Goal: Task Accomplishment & Management: Use online tool/utility

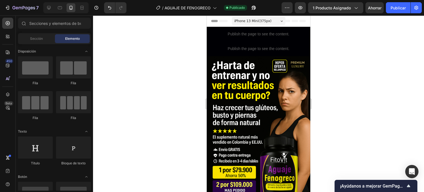
drag, startPoint x: 307, startPoint y: 154, endPoint x: 355, endPoint y: 28, distance: 135.4
drag, startPoint x: 49, startPoint y: 7, endPoint x: 82, endPoint y: 10, distance: 32.7
click at [49, 7] on icon at bounding box center [49, 8] width 6 height 6
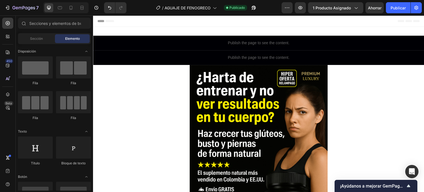
click at [108, 22] on span "Header" at bounding box center [110, 21] width 12 height 6
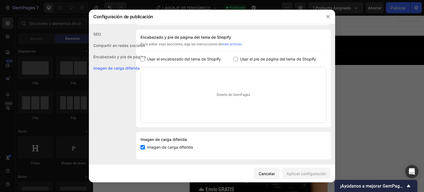
scroll to position [53, 0]
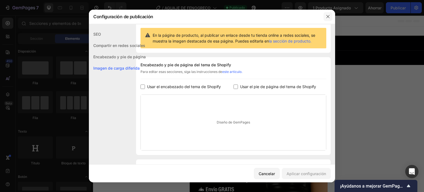
click at [330, 16] on icon "button" at bounding box center [328, 16] width 4 height 4
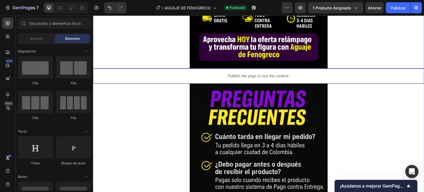
scroll to position [2376, 0]
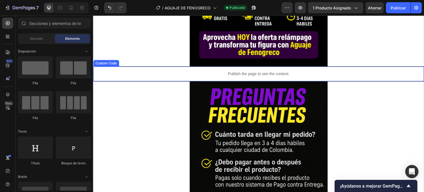
click at [187, 71] on p "Publish the page to see the content." at bounding box center [258, 74] width 331 height 6
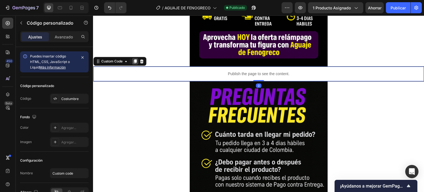
click at [137, 59] on icon at bounding box center [135, 61] width 4 height 4
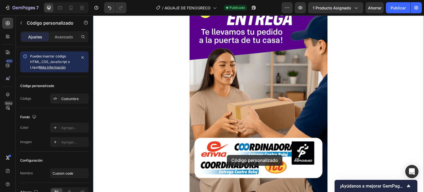
scroll to position [2767, 0]
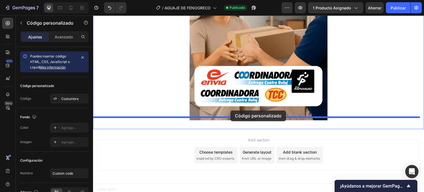
drag, startPoint x: 117, startPoint y: 92, endPoint x: 231, endPoint y: 111, distance: 114.8
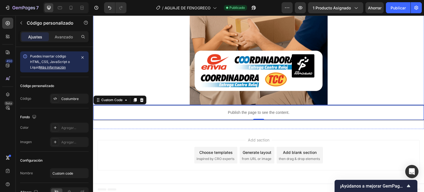
scroll to position [2752, 0]
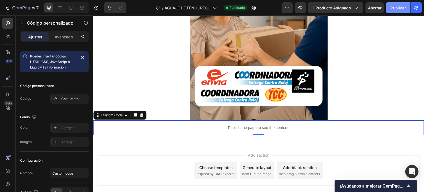
drag, startPoint x: 398, startPoint y: 6, endPoint x: 399, endPoint y: 11, distance: 4.6
click at [398, 6] on font "Publicar" at bounding box center [398, 8] width 15 height 5
click at [7, 22] on icon at bounding box center [8, 23] width 6 height 6
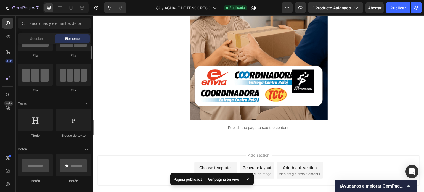
scroll to position [0, 0]
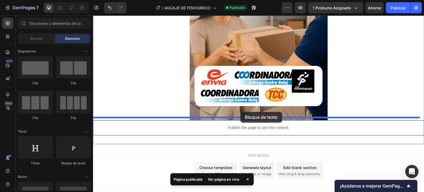
drag, startPoint x: 164, startPoint y: 166, endPoint x: 241, endPoint y: 112, distance: 93.6
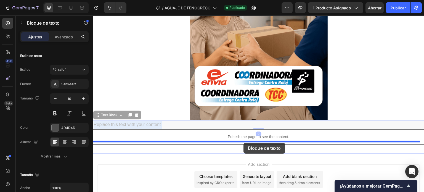
drag, startPoint x: 243, startPoint y: 124, endPoint x: 243, endPoint y: 143, distance: 18.8
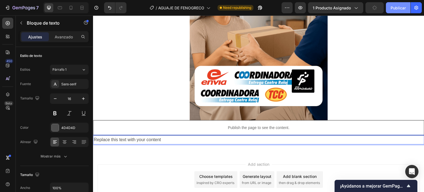
click at [394, 7] on font "Publicar" at bounding box center [398, 8] width 15 height 5
click at [199, 136] on p "Replace this text with your content" at bounding box center [259, 140] width 330 height 8
click at [189, 136] on p "Replace this text with your content" at bounding box center [259, 140] width 330 height 8
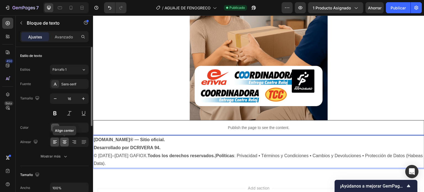
click at [65, 139] on icon at bounding box center [65, 142] width 6 height 6
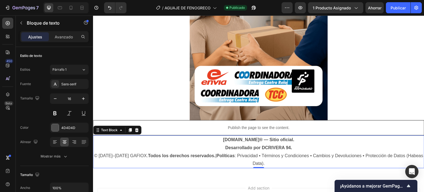
click at [267, 161] on p "[DOMAIN_NAME]® — Sitio oficial. Desarrollado por DCRIVERA 94. © [DATE]–[DATE] G…" at bounding box center [259, 152] width 330 height 32
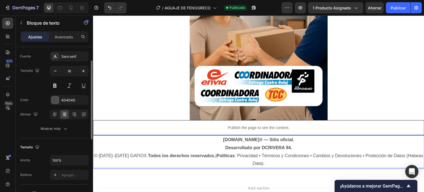
scroll to position [83, 0]
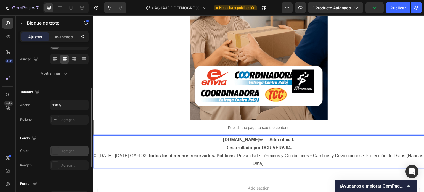
click at [56, 151] on icon at bounding box center [55, 151] width 4 height 4
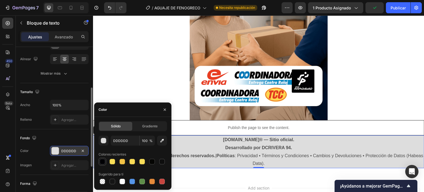
click at [104, 163] on div at bounding box center [103, 162] width 6 height 6
type input "000004"
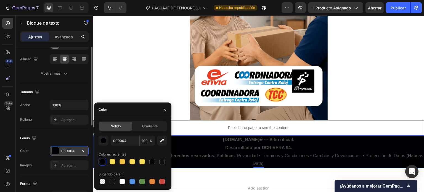
scroll to position [55, 0]
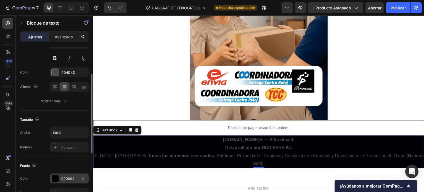
click at [40, 64] on div "Fuente Sans-serif Tamaño 16 Color 4D4D4D Alinear Mostrar más" at bounding box center [54, 65] width 69 height 82
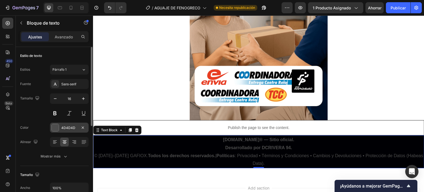
click at [64, 129] on font "4D4D4D" at bounding box center [68, 128] width 14 height 4
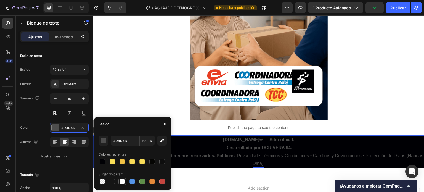
click at [124, 182] on div at bounding box center [123, 182] width 6 height 6
type input "FFFFFF"
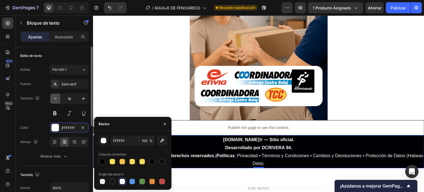
click at [56, 97] on icon "button" at bounding box center [55, 99] width 6 height 6
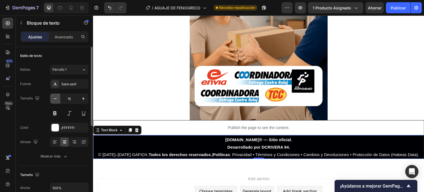
click at [56, 97] on icon "button" at bounding box center [55, 99] width 6 height 6
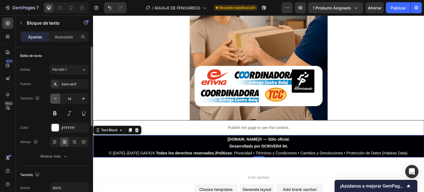
click at [56, 97] on icon "button" at bounding box center [55, 99] width 6 height 6
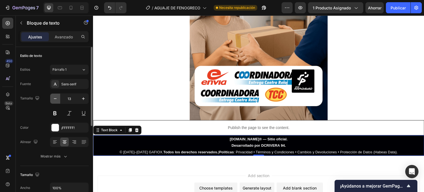
click at [56, 97] on icon "button" at bounding box center [55, 99] width 6 height 6
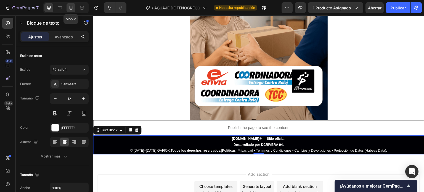
click at [70, 10] on icon at bounding box center [71, 8] width 3 height 4
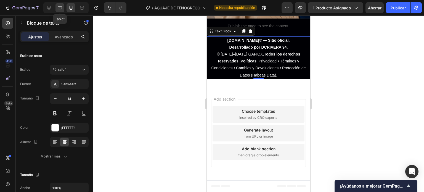
scroll to position [1898, 0]
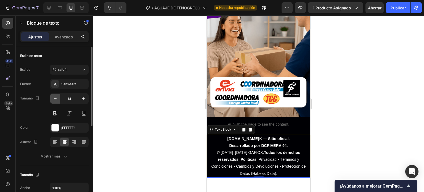
click at [56, 101] on icon "button" at bounding box center [55, 99] width 6 height 6
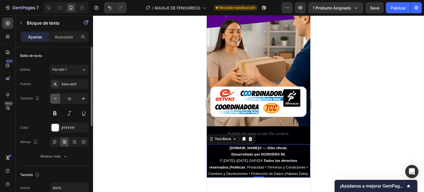
click at [56, 100] on icon "button" at bounding box center [55, 99] width 6 height 6
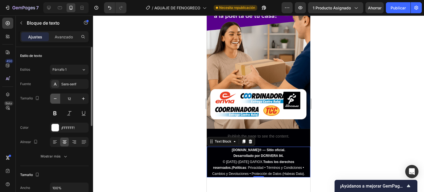
click at [56, 100] on icon "button" at bounding box center [55, 99] width 6 height 6
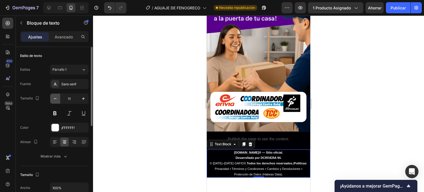
click at [56, 100] on icon "button" at bounding box center [55, 99] width 6 height 6
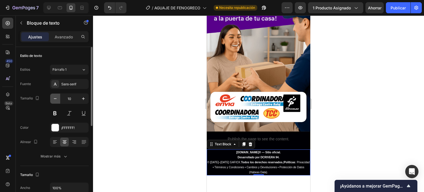
scroll to position [1881, 0]
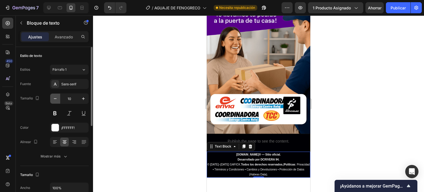
click at [57, 99] on icon "button" at bounding box center [55, 99] width 6 height 6
type input "9"
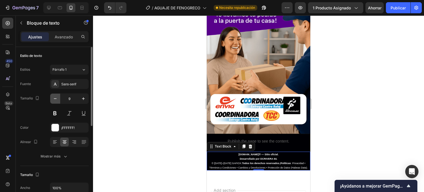
scroll to position [1878, 0]
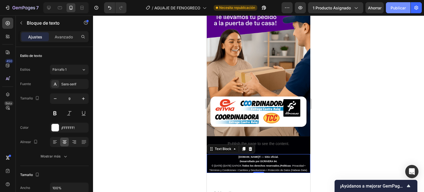
click at [395, 10] on font "Publicar" at bounding box center [398, 8] width 15 height 6
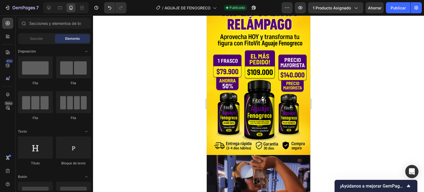
scroll to position [278, 0]
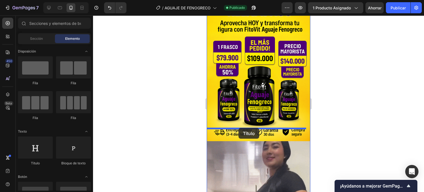
drag, startPoint x: 330, startPoint y: 143, endPoint x: 631, endPoint y: 146, distance: 301.4
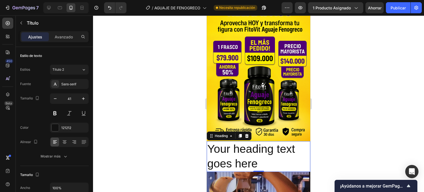
click at [260, 150] on h2 "Your heading text goes here" at bounding box center [259, 156] width 104 height 31
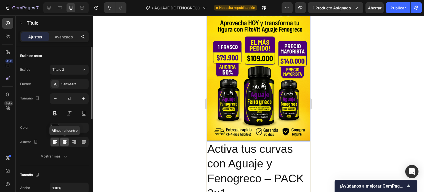
click at [64, 141] on icon at bounding box center [65, 142] width 6 height 6
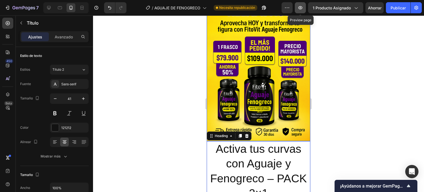
click at [300, 9] on icon "button" at bounding box center [301, 7] width 4 height 3
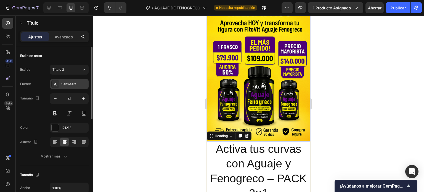
click at [69, 83] on font "Sans-serif" at bounding box center [68, 84] width 15 height 4
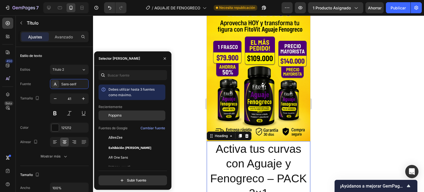
click at [120, 114] on font "Poppins" at bounding box center [115, 115] width 13 height 5
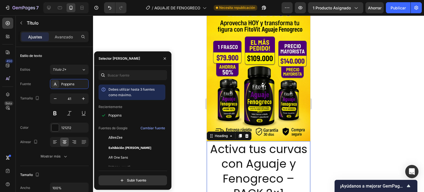
drag, startPoint x: 122, startPoint y: 137, endPoint x: 121, endPoint y: 128, distance: 9.2
click at [122, 137] on div "ABeeZee" at bounding box center [137, 137] width 56 height 5
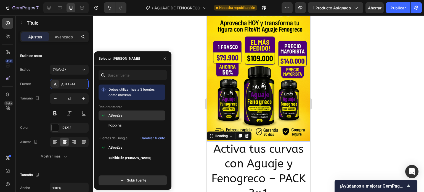
click at [124, 115] on div "ABeeZee" at bounding box center [137, 115] width 56 height 5
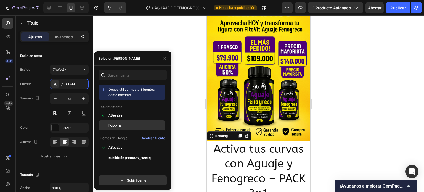
click at [124, 125] on div "Poppins" at bounding box center [137, 125] width 56 height 5
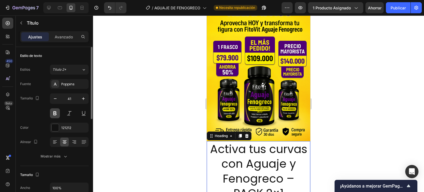
click at [54, 115] on button at bounding box center [55, 113] width 10 height 10
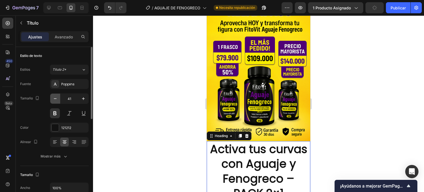
click at [57, 98] on icon "button" at bounding box center [55, 99] width 6 height 6
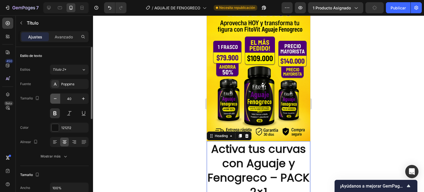
click at [57, 98] on icon "button" at bounding box center [55, 99] width 6 height 6
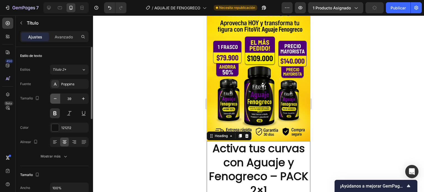
click at [57, 98] on icon "button" at bounding box center [55, 99] width 6 height 6
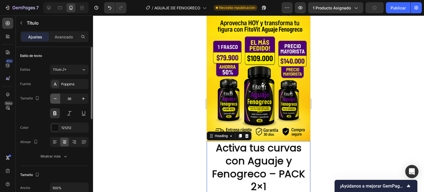
click at [57, 98] on icon "button" at bounding box center [55, 99] width 6 height 6
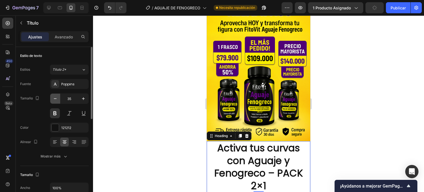
click at [57, 98] on icon "button" at bounding box center [55, 99] width 6 height 6
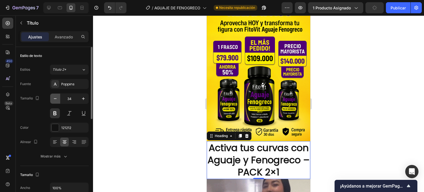
click at [57, 98] on icon "button" at bounding box center [55, 99] width 6 height 6
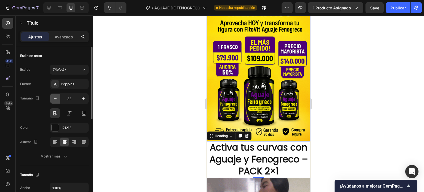
click at [57, 98] on icon "button" at bounding box center [55, 99] width 6 height 6
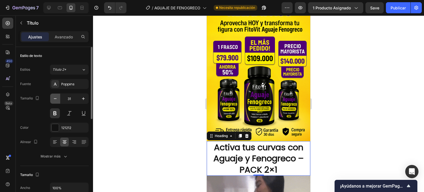
click at [57, 98] on icon "button" at bounding box center [55, 99] width 6 height 6
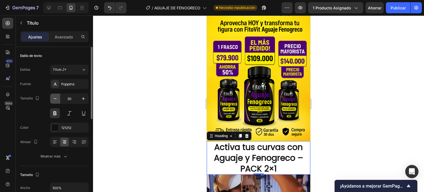
click at [57, 98] on icon "button" at bounding box center [55, 99] width 6 height 6
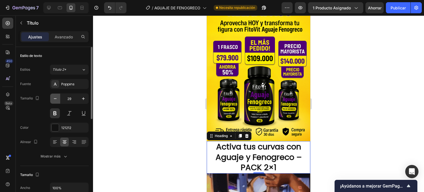
click at [57, 98] on icon "button" at bounding box center [55, 99] width 6 height 6
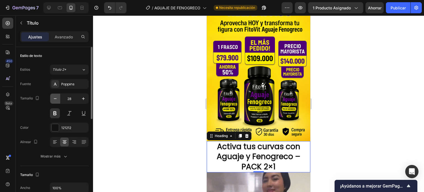
click at [57, 98] on icon "button" at bounding box center [55, 99] width 6 height 6
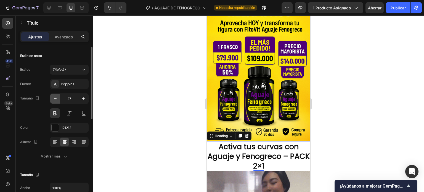
click at [57, 98] on icon "button" at bounding box center [55, 99] width 6 height 6
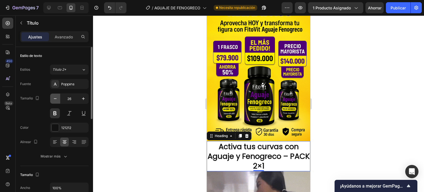
click at [57, 98] on icon "button" at bounding box center [55, 99] width 6 height 6
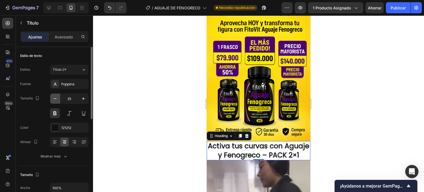
click at [57, 98] on icon "button" at bounding box center [55, 99] width 6 height 6
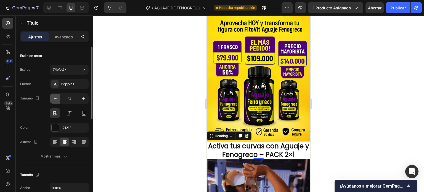
click at [57, 98] on icon "button" at bounding box center [55, 99] width 6 height 6
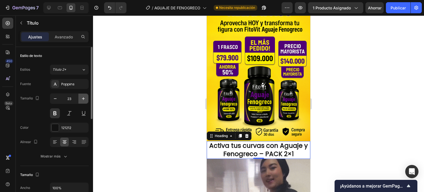
click at [83, 97] on icon "button" at bounding box center [84, 99] width 6 height 6
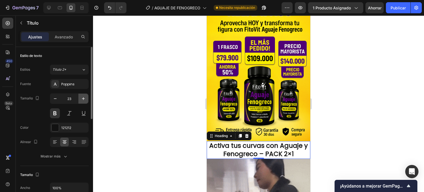
type input "24"
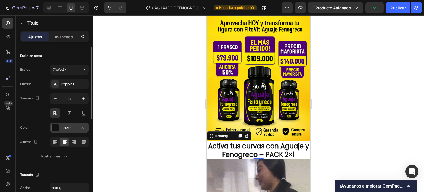
click at [55, 126] on div at bounding box center [55, 127] width 7 height 7
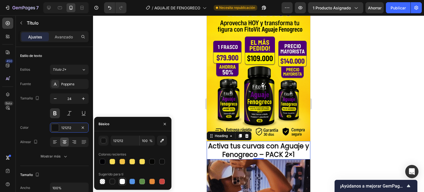
click at [123, 180] on div at bounding box center [123, 182] width 6 height 6
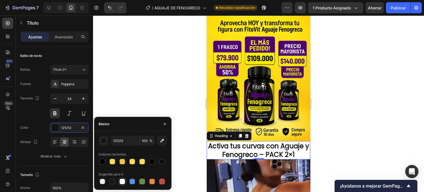
type input "FFFFFF"
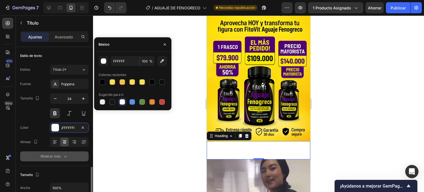
scroll to position [83, 0]
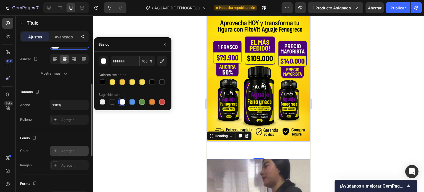
click at [65, 149] on font "Agregar..." at bounding box center [68, 151] width 15 height 4
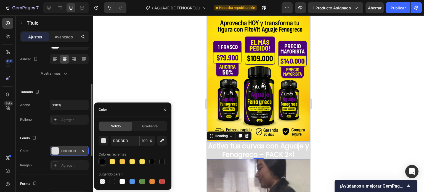
click at [102, 159] on div at bounding box center [103, 162] width 8 height 8
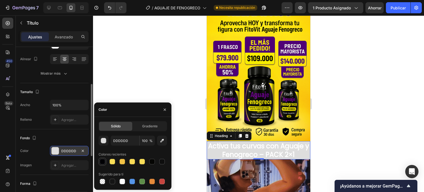
type input "000004"
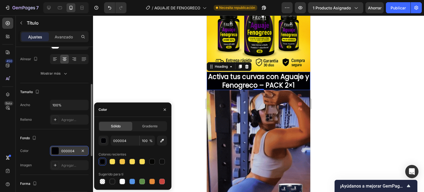
scroll to position [334, 0]
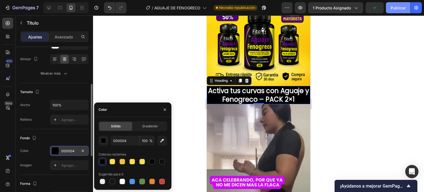
click at [400, 8] on font "Publicar" at bounding box center [398, 8] width 15 height 5
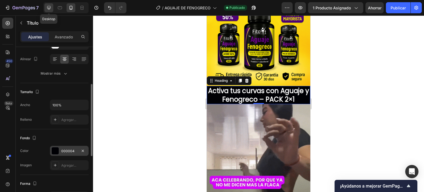
click at [49, 7] on icon at bounding box center [49, 8] width 6 height 6
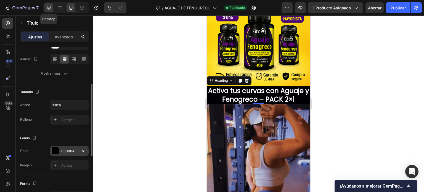
type input "46"
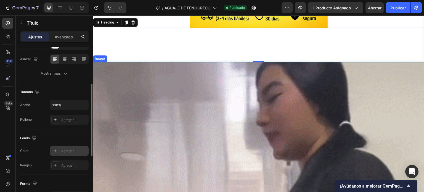
scroll to position [427, 0]
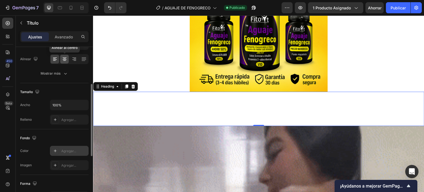
click at [65, 59] on icon at bounding box center [65, 59] width 4 height 1
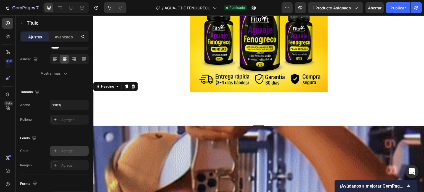
click at [63, 151] on font "Agregar..." at bounding box center [68, 151] width 15 height 4
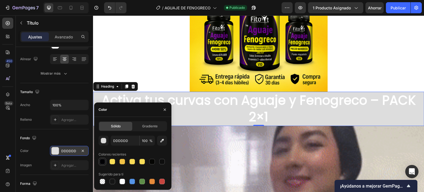
click at [102, 159] on div at bounding box center [103, 162] width 6 height 6
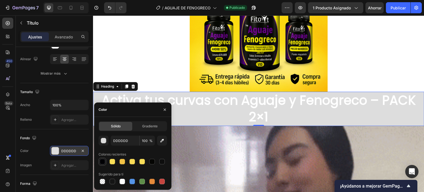
type input "000004"
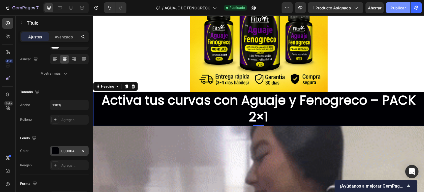
click at [401, 9] on font "Publicar" at bounding box center [398, 8] width 15 height 5
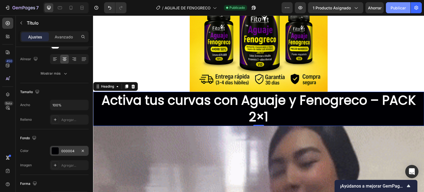
click at [398, 10] on font "Publicar" at bounding box center [398, 8] width 15 height 6
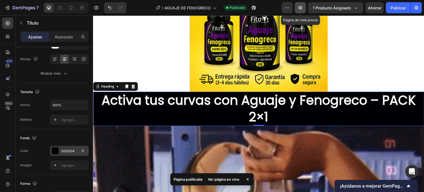
click at [303, 8] on icon "button" at bounding box center [301, 7] width 4 height 3
